Goal: Transaction & Acquisition: Obtain resource

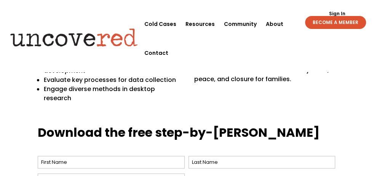
scroll to position [343, 0]
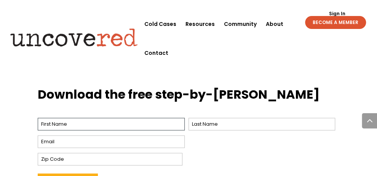
click at [174, 118] on input "First" at bounding box center [111, 124] width 147 height 13
type input "Anette"
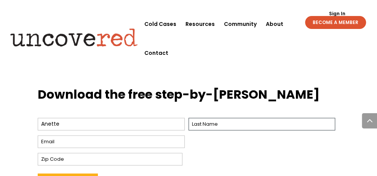
type input "[PERSON_NAME]"
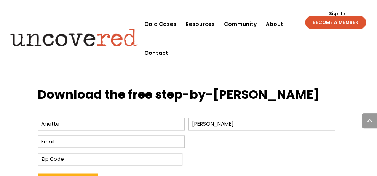
type input "[EMAIL_ADDRESS][DOMAIN_NAME]"
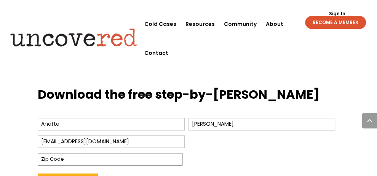
type input "44077"
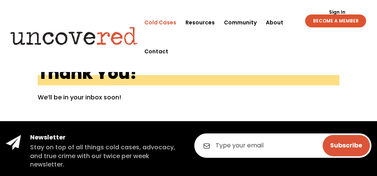
click at [171, 22] on link "Cold Cases" at bounding box center [160, 22] width 32 height 29
